Goal: Task Accomplishment & Management: Use online tool/utility

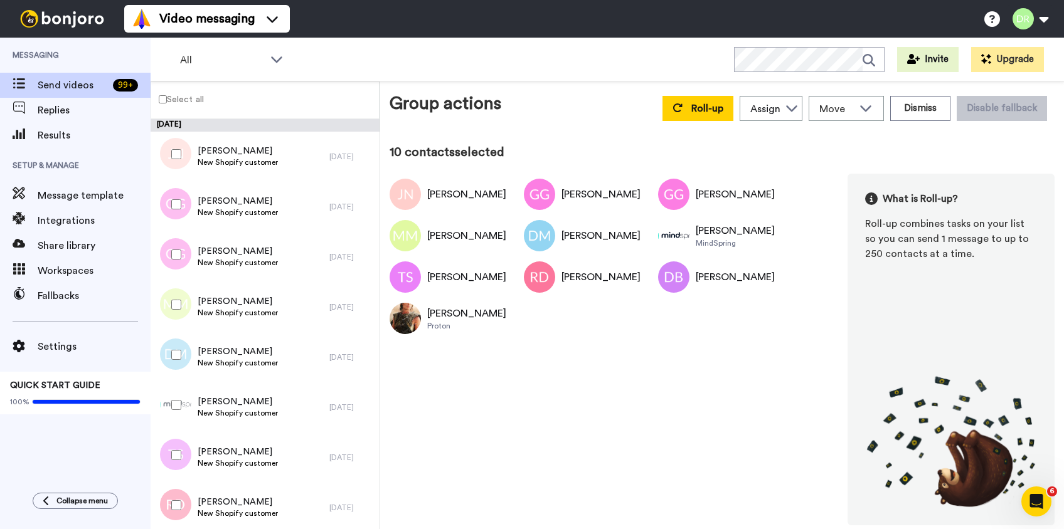
scroll to position [471, 0]
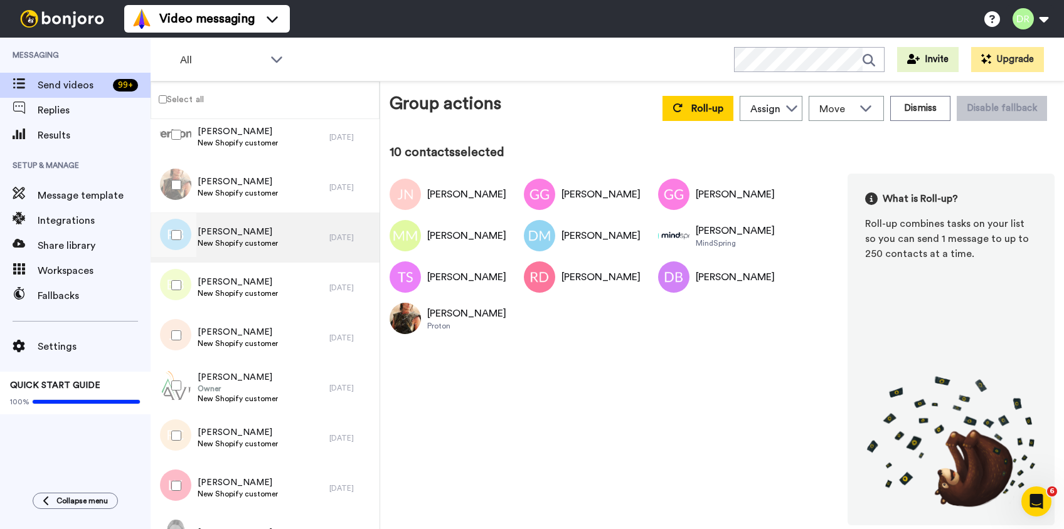
click at [236, 238] on span "New Shopify customer" at bounding box center [238, 243] width 80 height 10
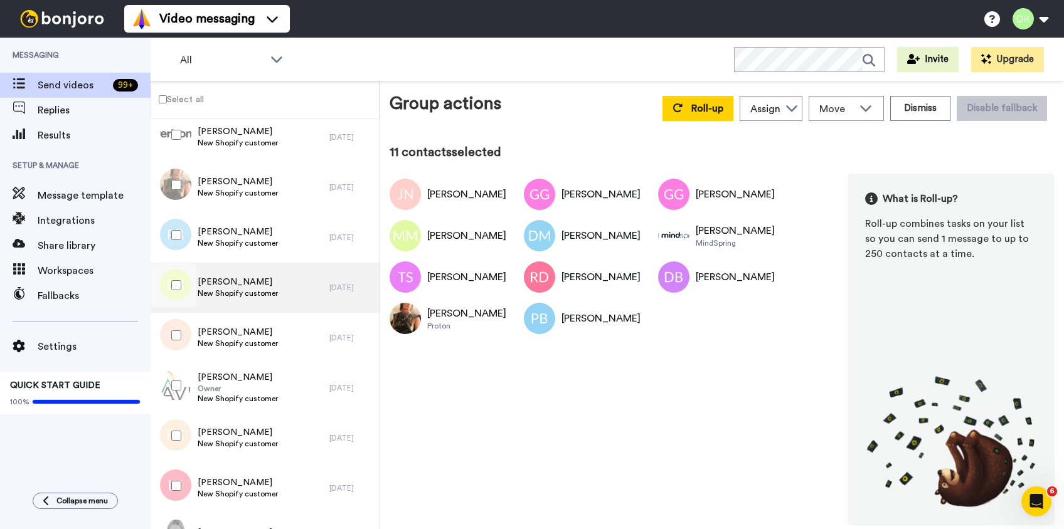
click at [215, 282] on span "[PERSON_NAME]" at bounding box center [238, 282] width 80 height 13
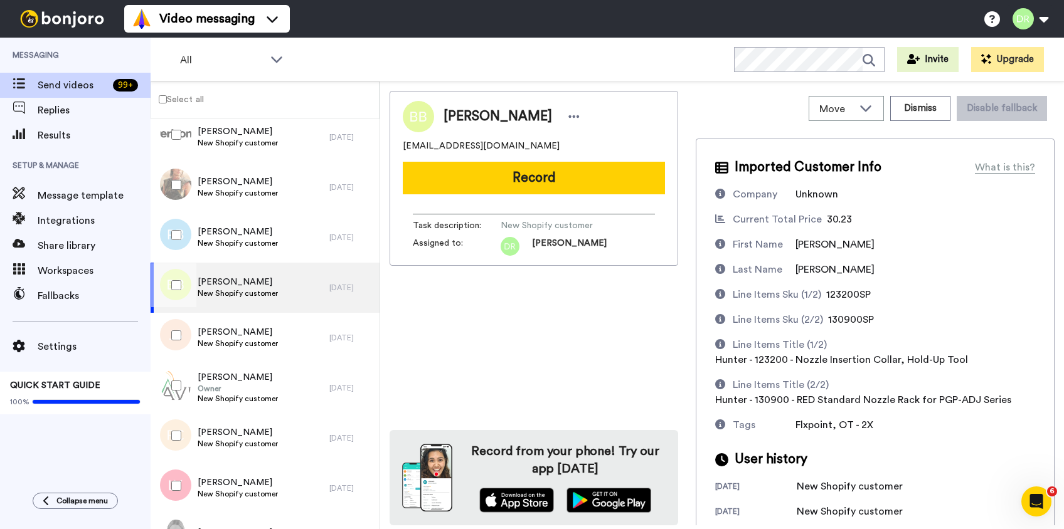
scroll to position [38, 0]
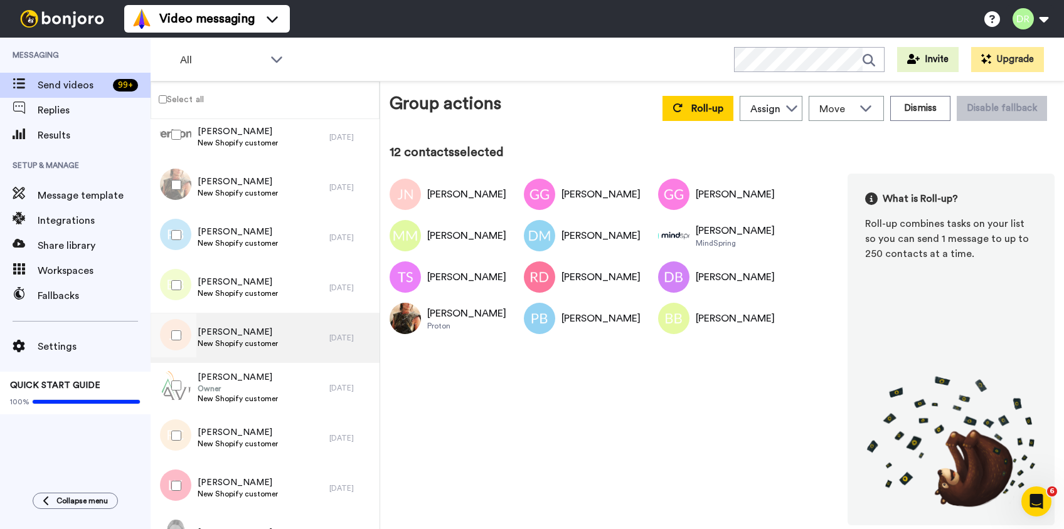
click at [225, 332] on span "[PERSON_NAME]" at bounding box center [238, 332] width 80 height 13
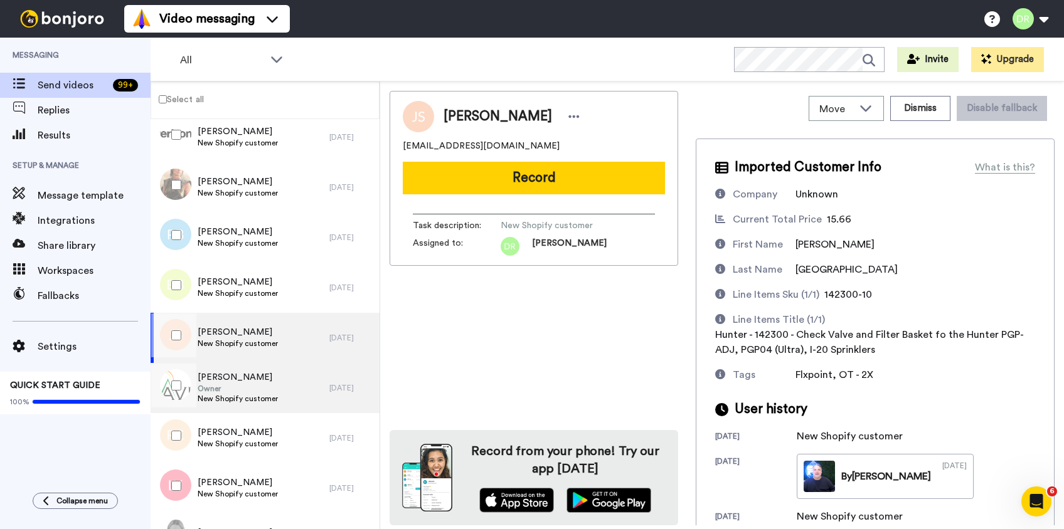
click at [229, 391] on span "Owner" at bounding box center [238, 389] width 80 height 10
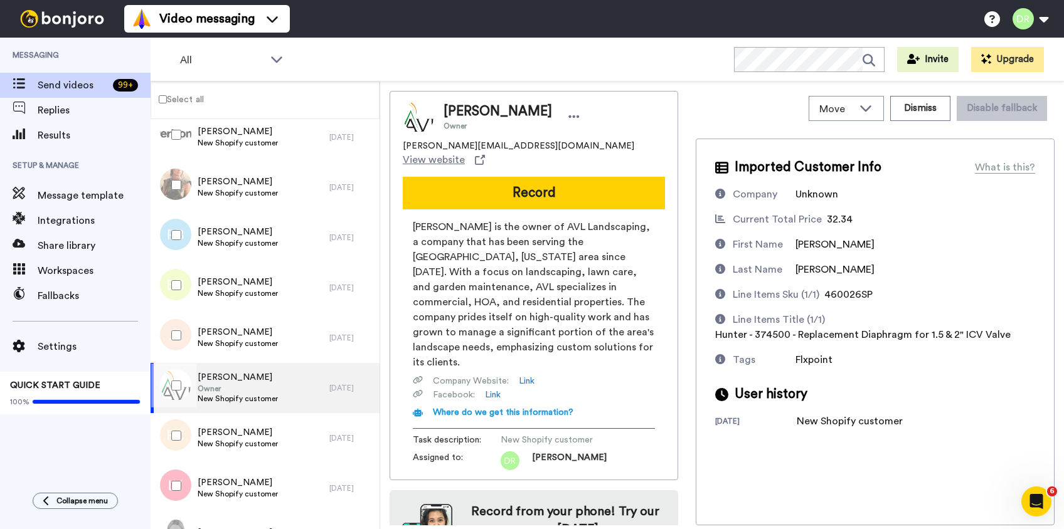
scroll to position [33, 0]
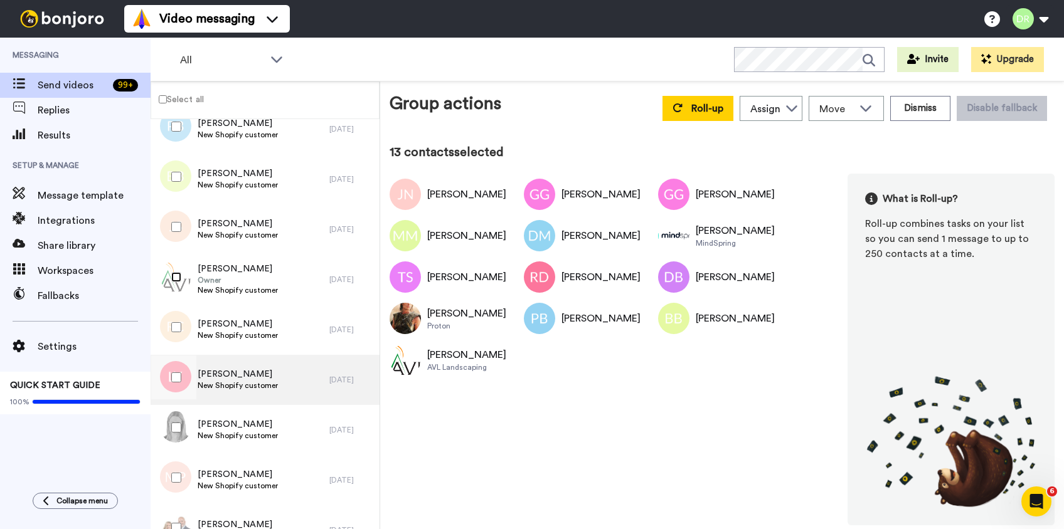
scroll to position [581, 0]
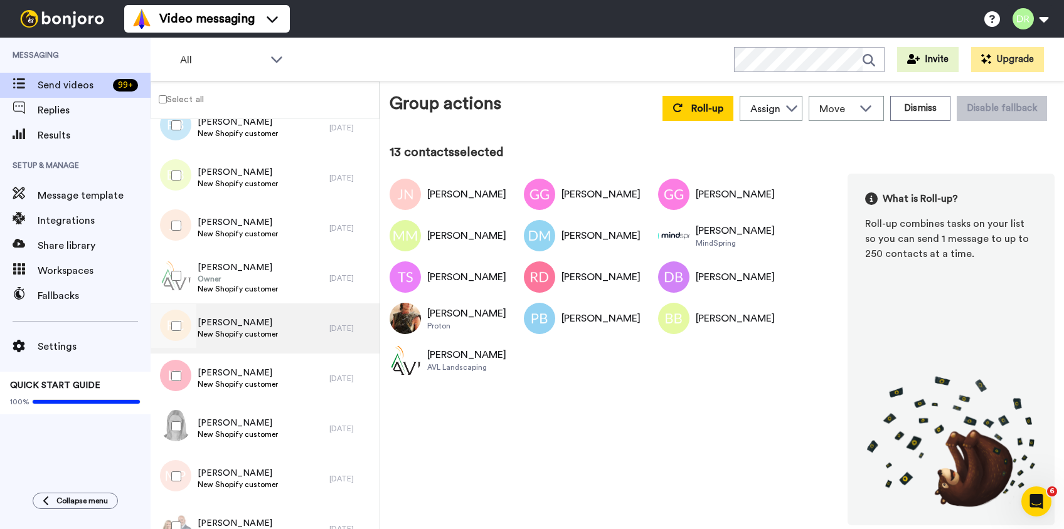
click at [230, 334] on span "New Shopify customer" at bounding box center [238, 334] width 80 height 10
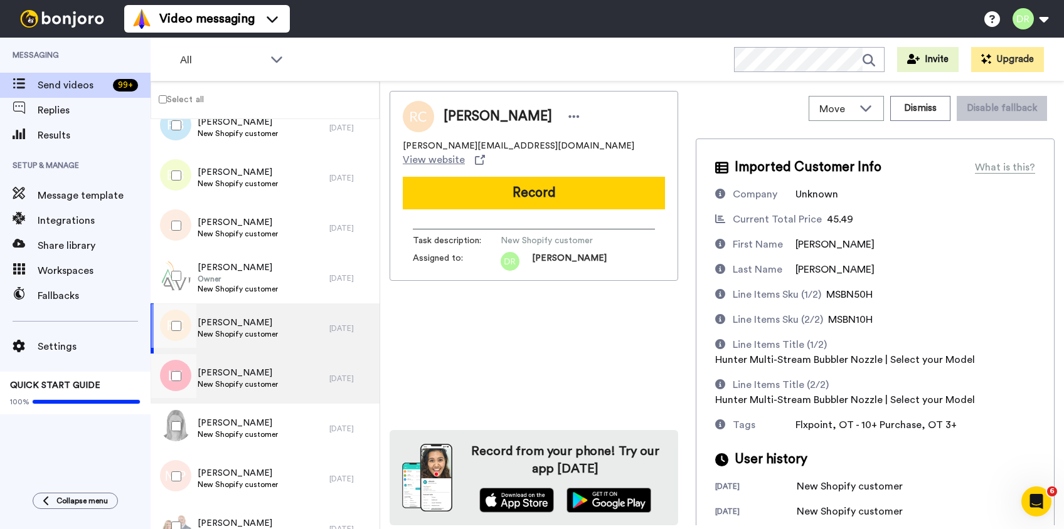
click at [220, 376] on span "[PERSON_NAME]" at bounding box center [238, 373] width 80 height 13
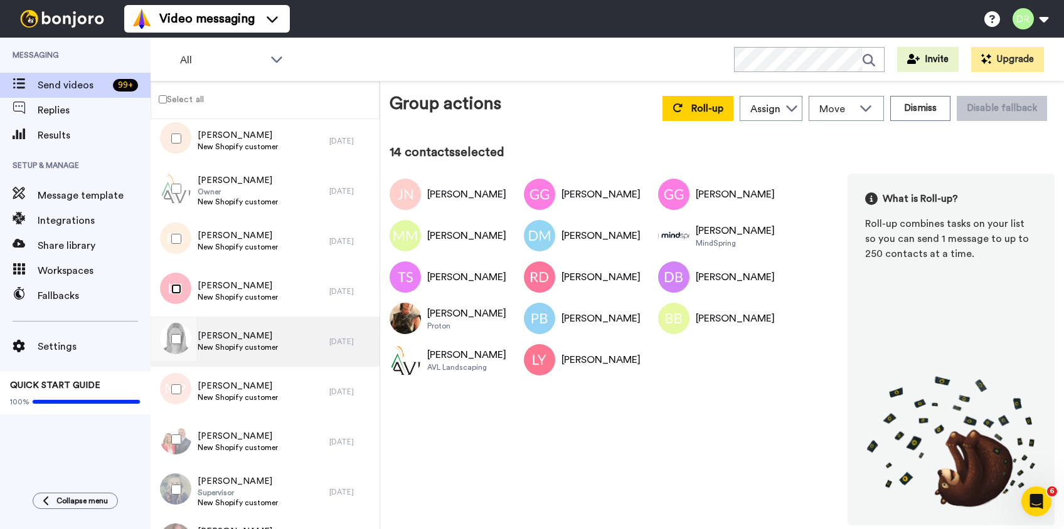
scroll to position [667, 0]
click at [223, 347] on span "New Shopify customer" at bounding box center [238, 348] width 80 height 10
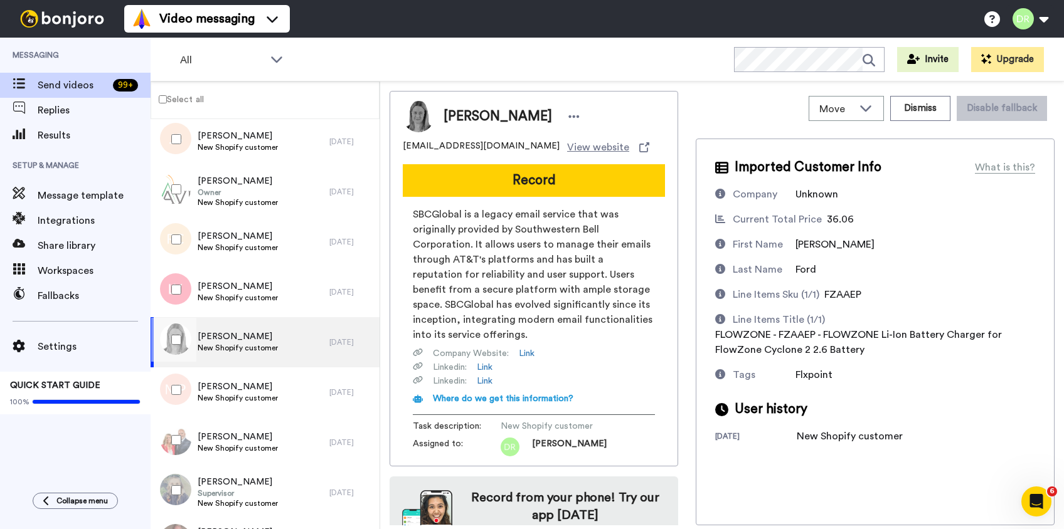
scroll to position [31, 0]
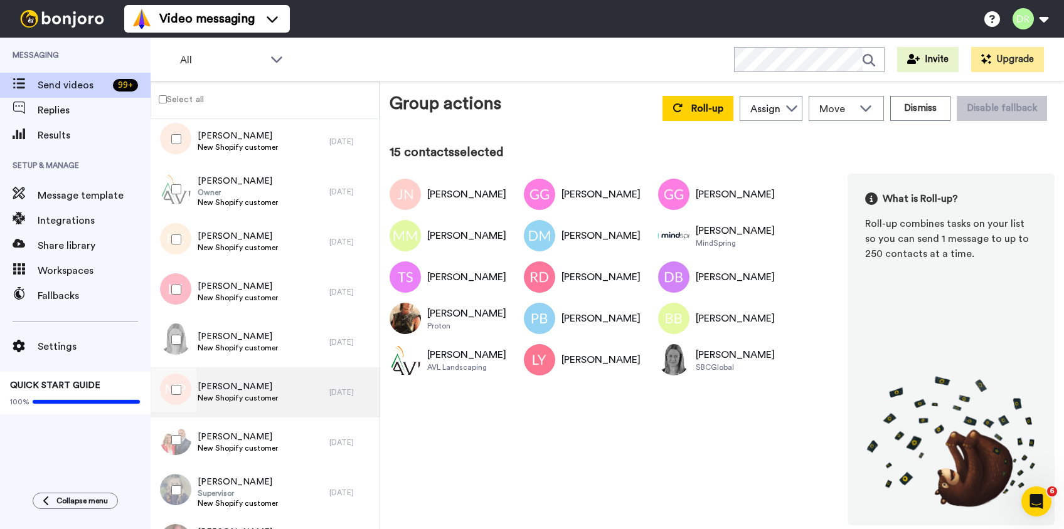
click at [222, 382] on span "[PERSON_NAME]" at bounding box center [238, 387] width 80 height 13
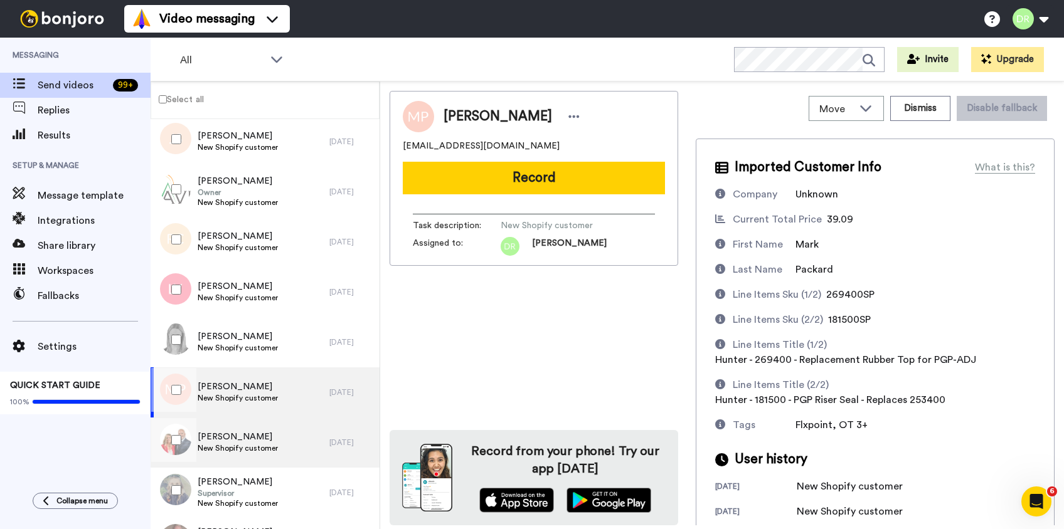
click at [220, 431] on span "[PERSON_NAME]" at bounding box center [238, 437] width 80 height 13
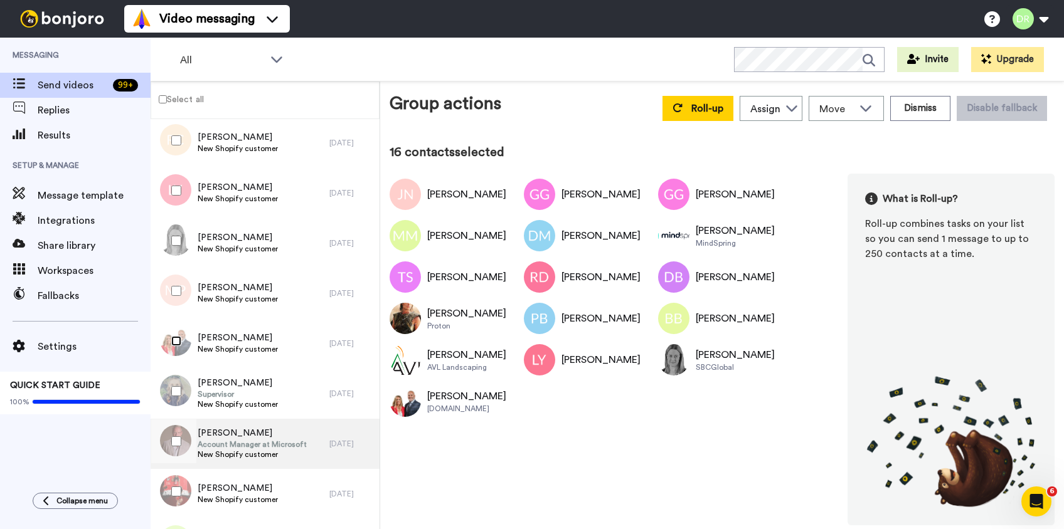
scroll to position [799, 0]
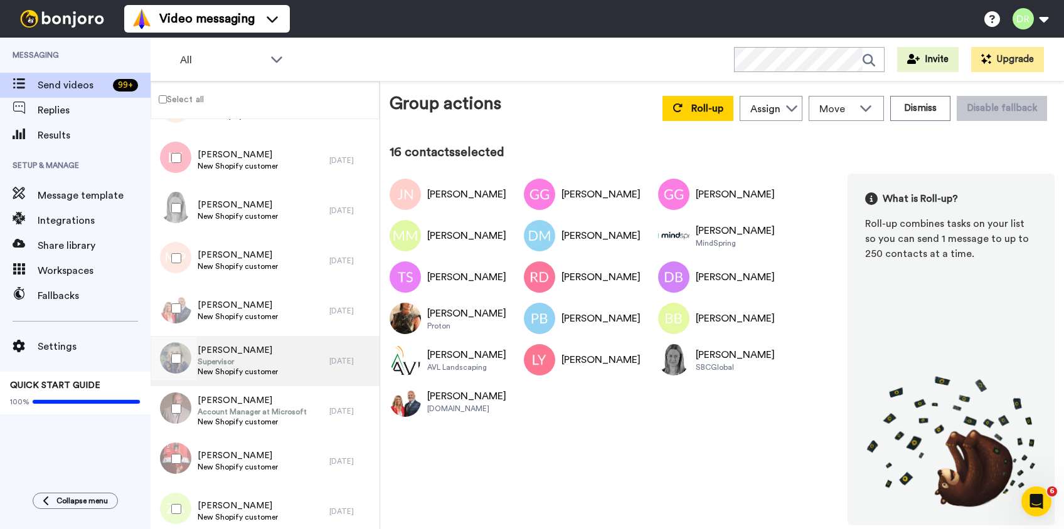
click at [236, 359] on span "Supervisor" at bounding box center [238, 362] width 80 height 10
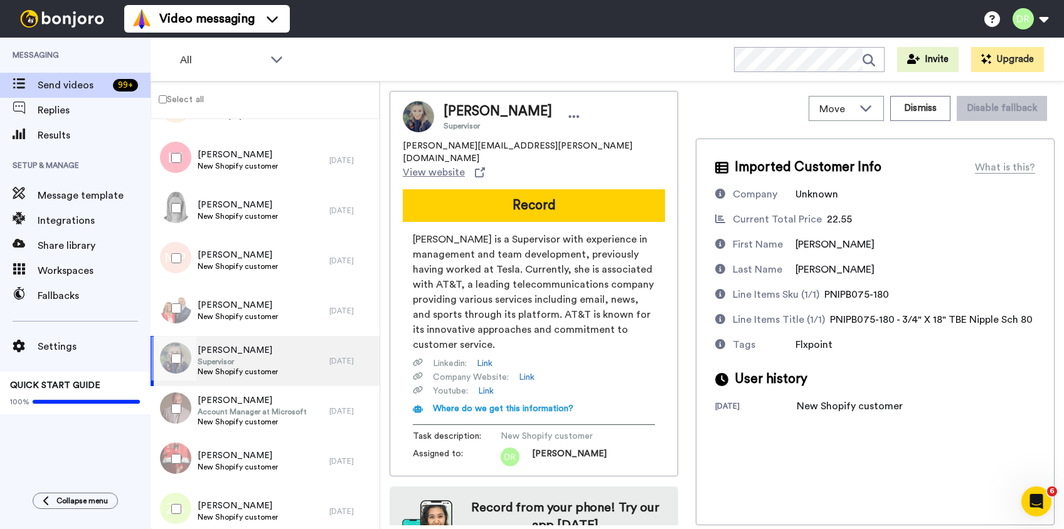
scroll to position [31, 0]
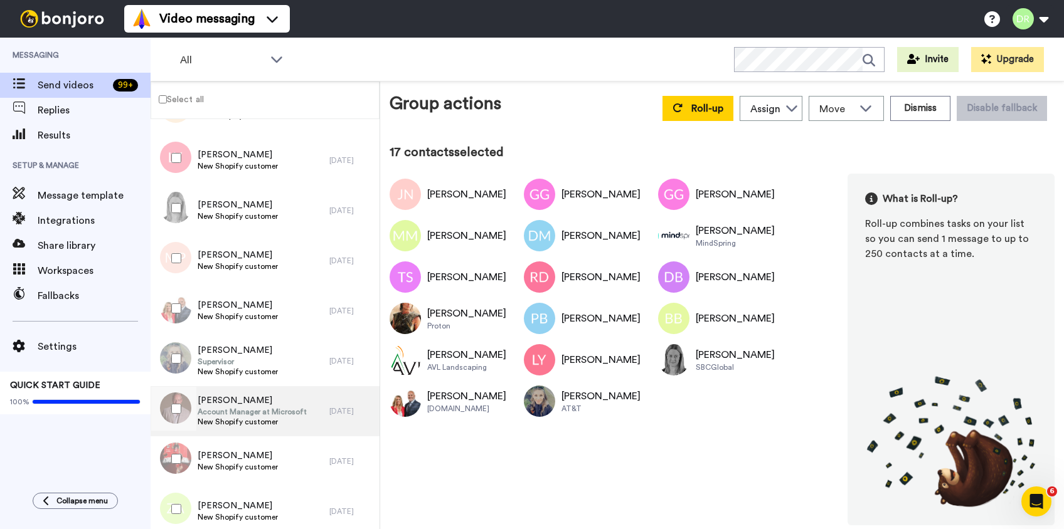
click at [225, 401] on span "[PERSON_NAME]" at bounding box center [252, 400] width 109 height 13
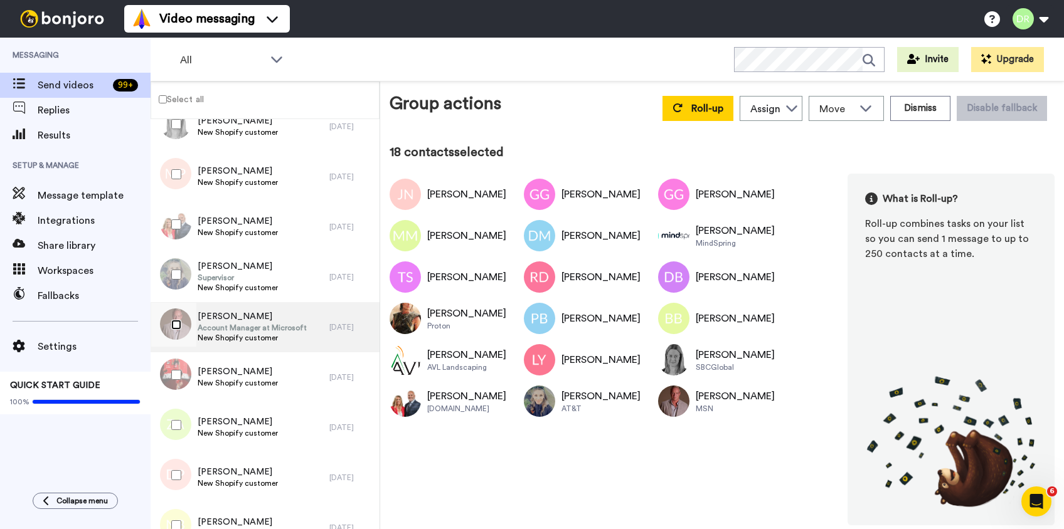
scroll to position [886, 0]
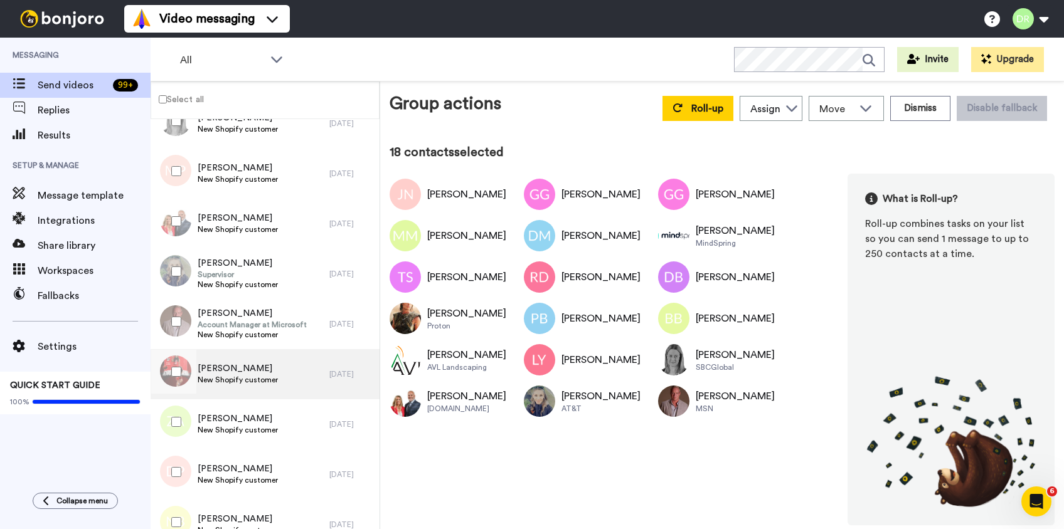
click at [233, 370] on span "[PERSON_NAME]" at bounding box center [238, 368] width 80 height 13
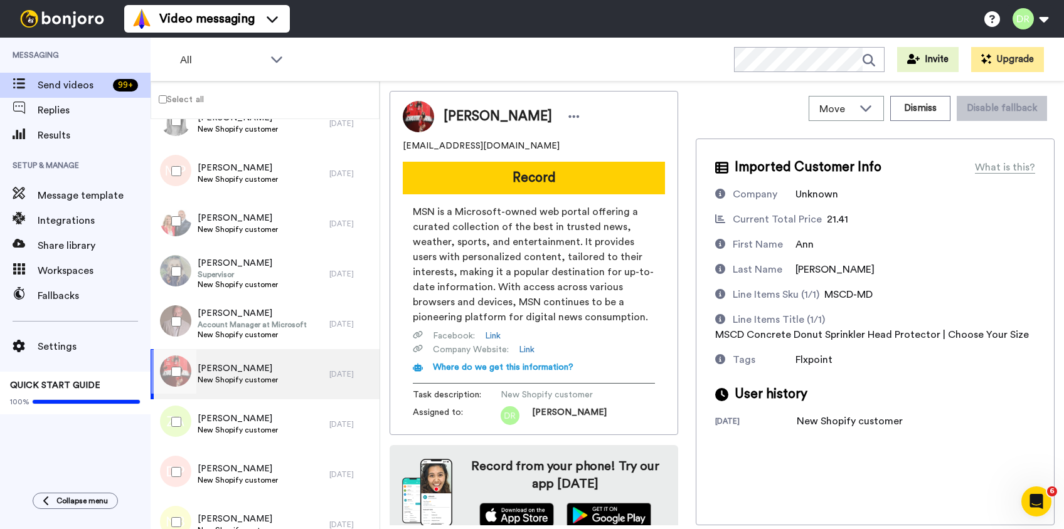
scroll to position [15, 0]
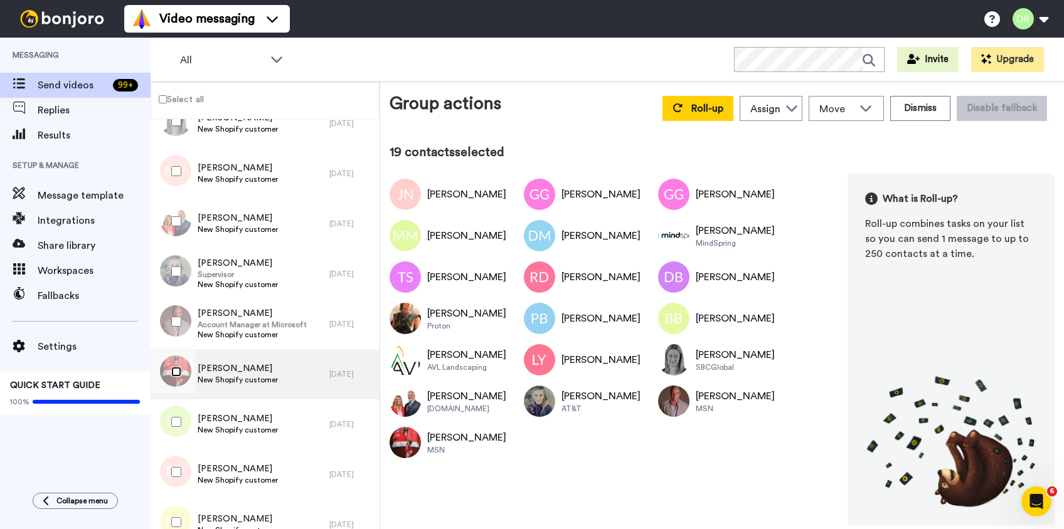
scroll to position [911, 0]
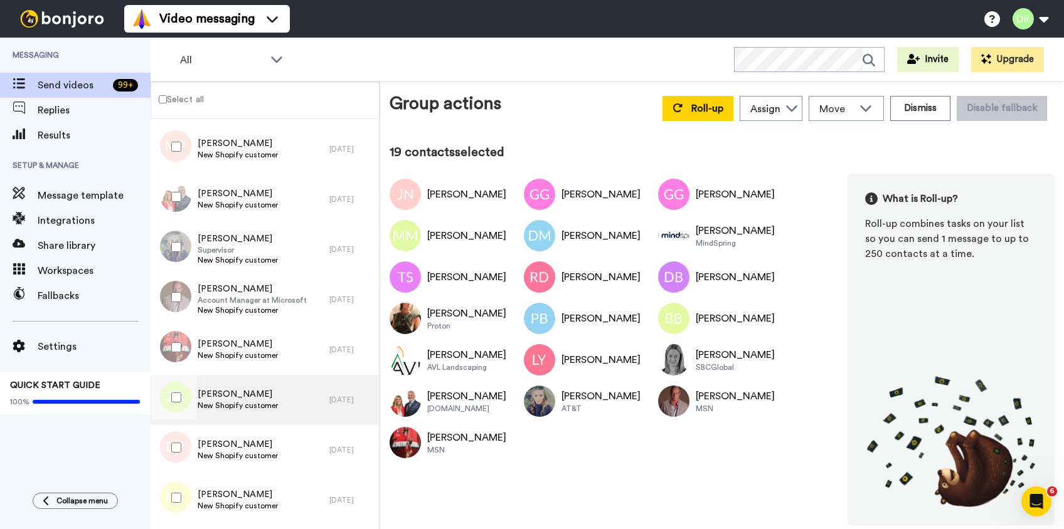
click at [223, 391] on span "[PERSON_NAME]" at bounding box center [238, 394] width 80 height 13
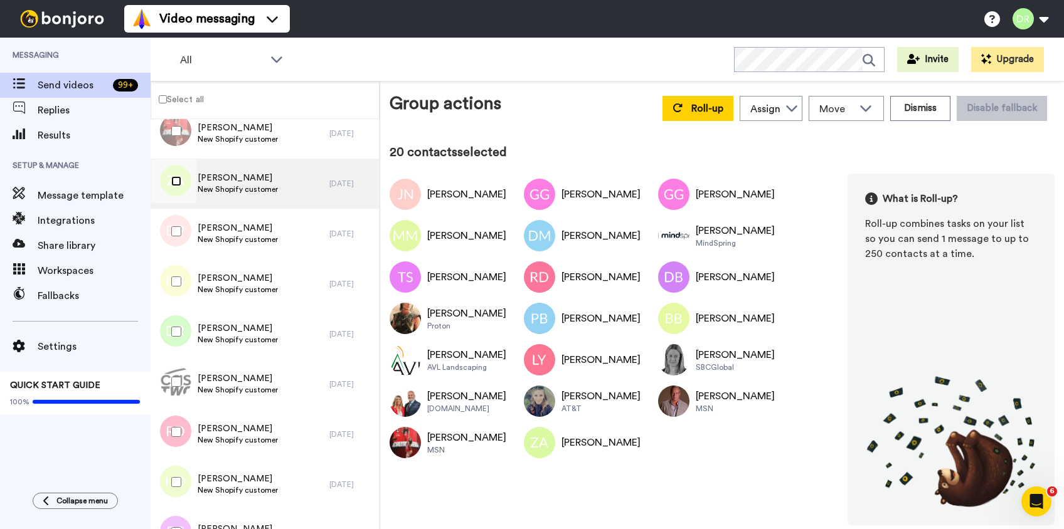
scroll to position [1128, 0]
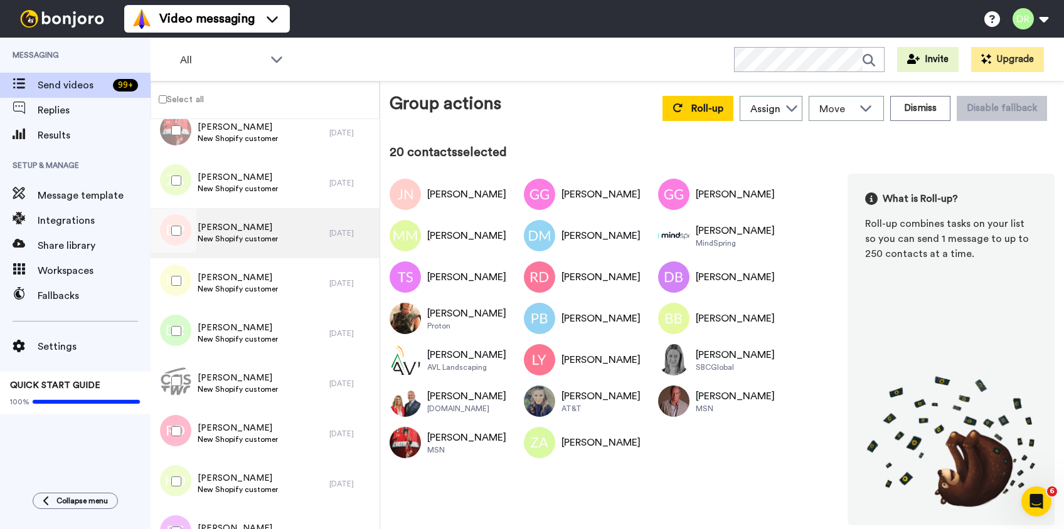
click at [248, 222] on span "[PERSON_NAME]" at bounding box center [238, 227] width 80 height 13
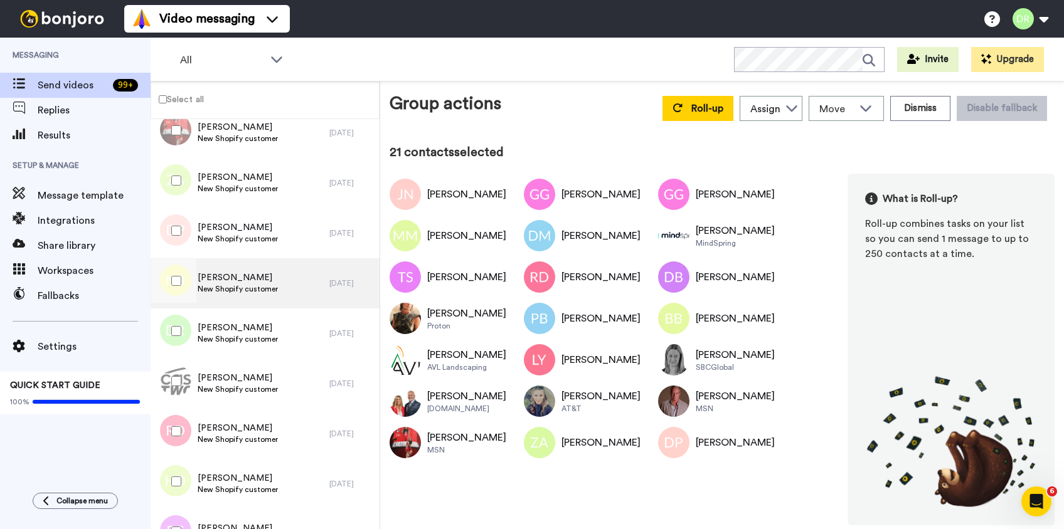
click at [216, 270] on div "[PERSON_NAME] New Shopify customer" at bounding box center [240, 283] width 179 height 50
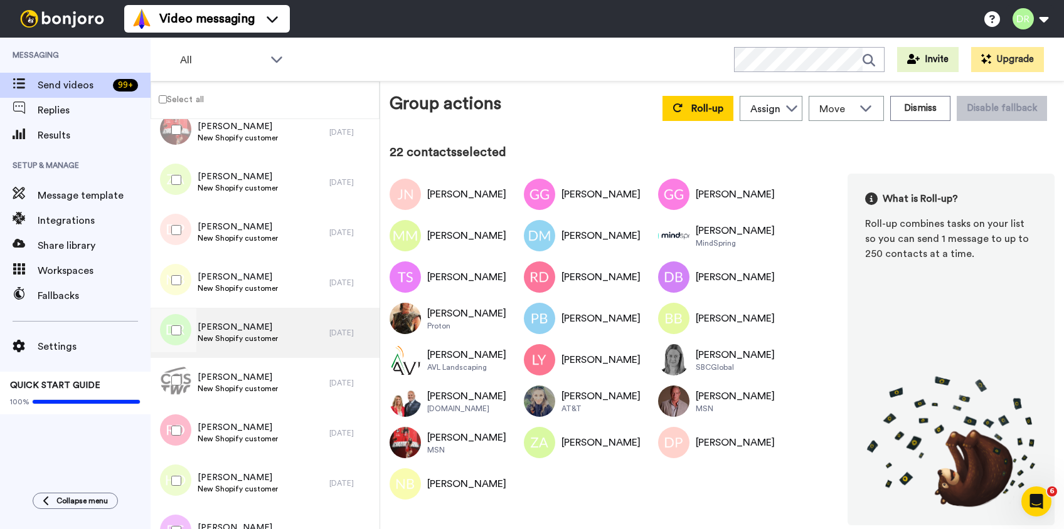
click at [223, 331] on span "[PERSON_NAME]" at bounding box center [238, 327] width 80 height 13
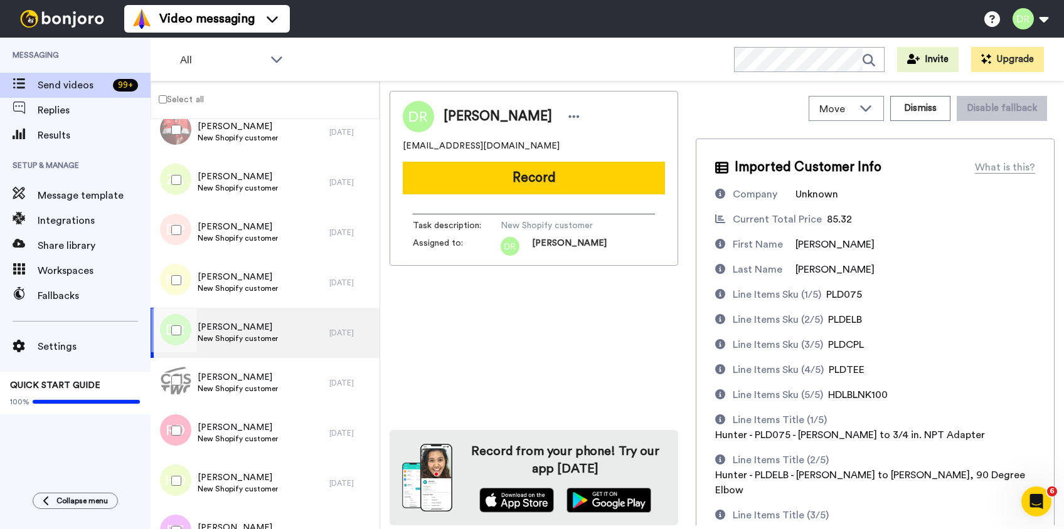
scroll to position [124, 0]
